Goal: Find specific page/section: Find specific page/section

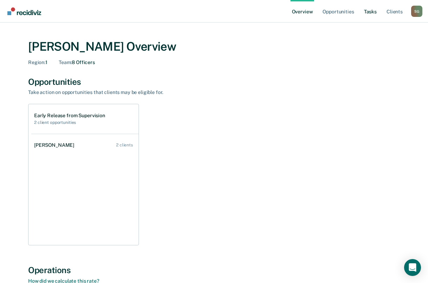
click at [373, 11] on link "Tasks" at bounding box center [370, 11] width 15 height 23
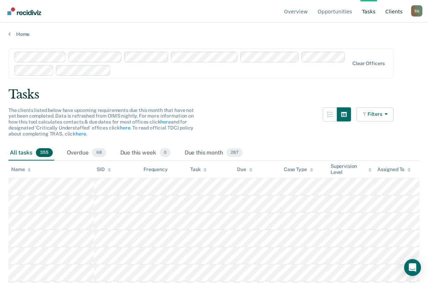
click at [396, 11] on link "Client s" at bounding box center [394, 11] width 20 height 23
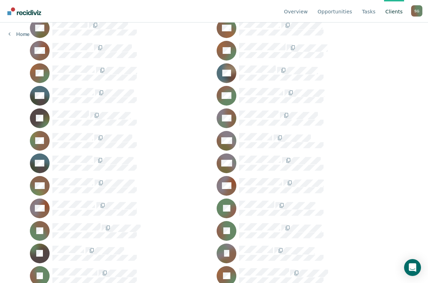
scroll to position [316, 0]
